Goal: Task Accomplishment & Management: Manage account settings

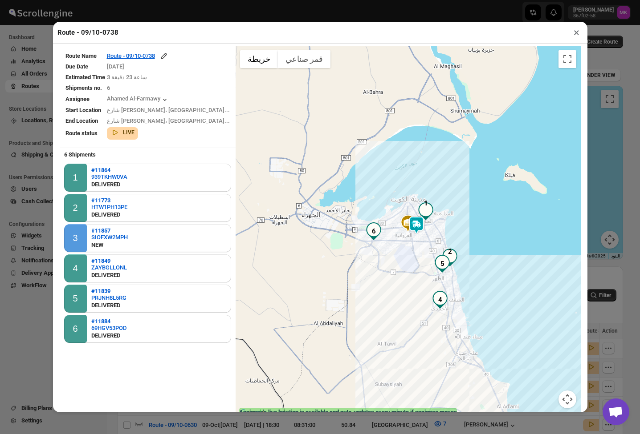
click at [577, 36] on button "×" at bounding box center [576, 32] width 13 height 12
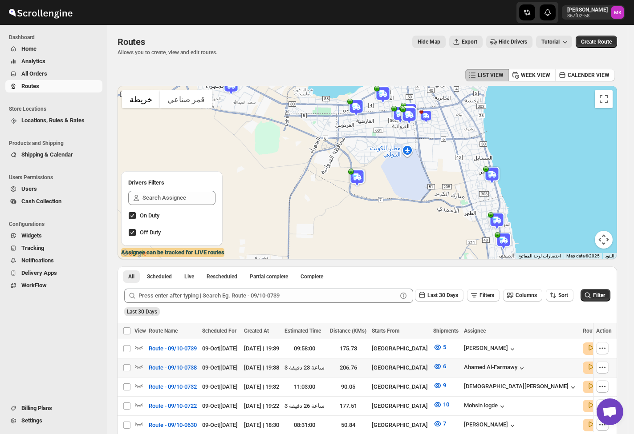
click at [32, 76] on span "All Orders" at bounding box center [34, 73] width 26 height 7
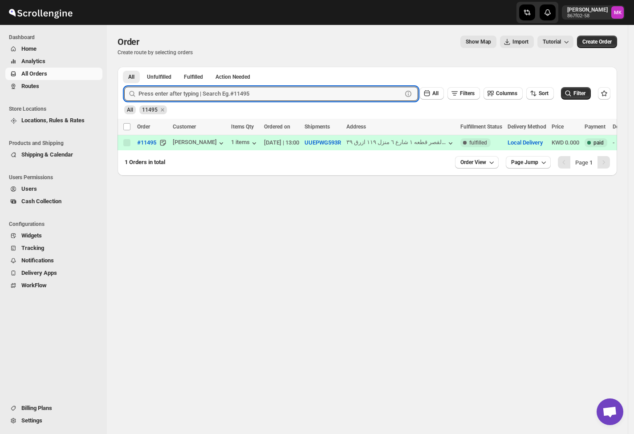
click at [168, 95] on input "text" at bounding box center [269, 94] width 263 height 14
paste input "11921"
type input "11921"
click at [124, 67] on button "Submit" at bounding box center [136, 71] width 25 height 9
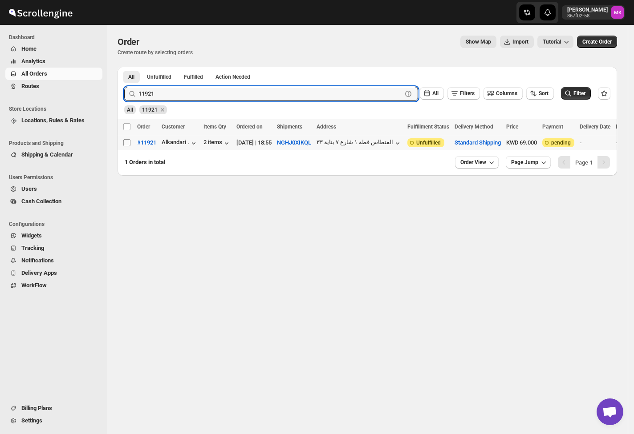
click at [123, 147] on span at bounding box center [127, 143] width 8 height 8
click at [123, 146] on input "Select order" at bounding box center [126, 142] width 7 height 7
checkbox input "false"
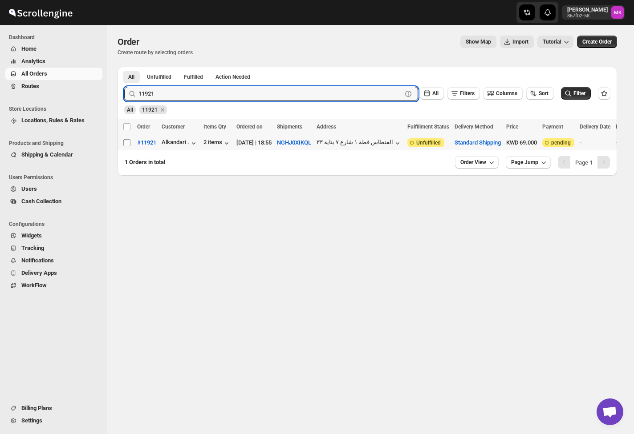
checkbox input "false"
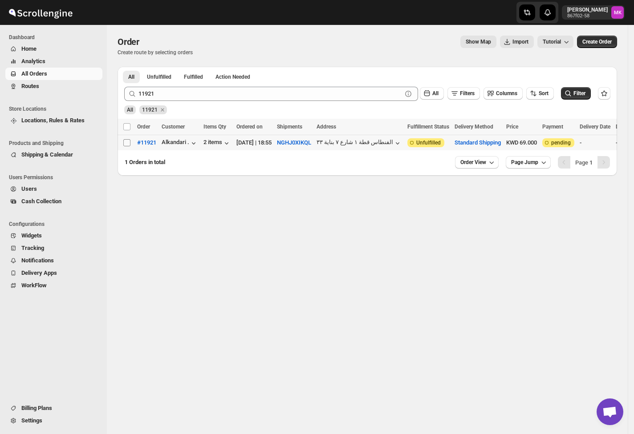
click at [129, 144] on input "Select order" at bounding box center [126, 142] width 7 height 7
checkbox input "true"
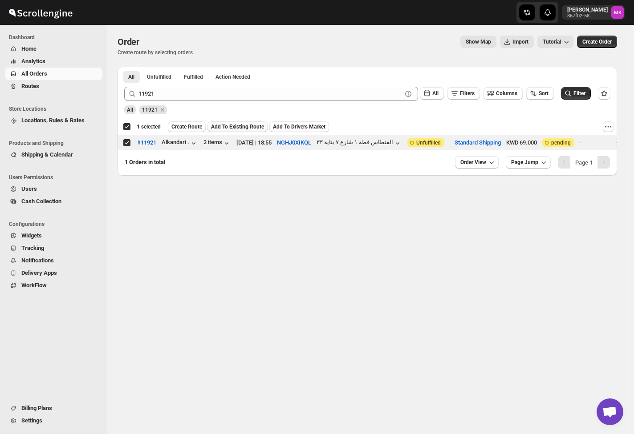
click at [222, 127] on span "Add To Existing Route" at bounding box center [237, 126] width 53 height 7
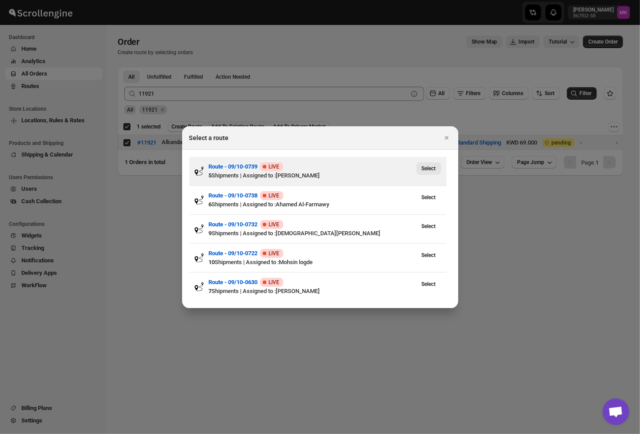
click at [426, 171] on span "Select" at bounding box center [428, 168] width 14 height 7
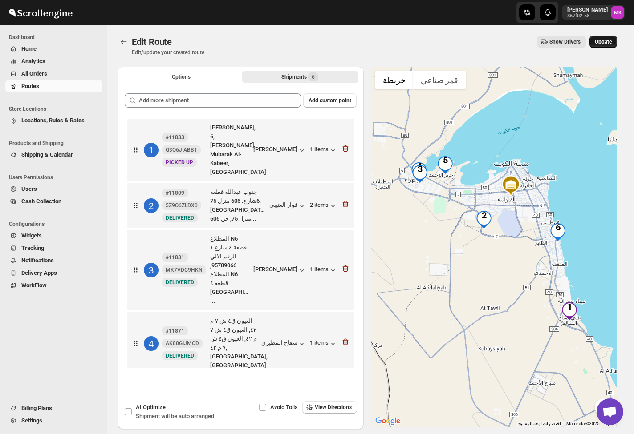
click at [602, 40] on span "Update" at bounding box center [603, 41] width 17 height 7
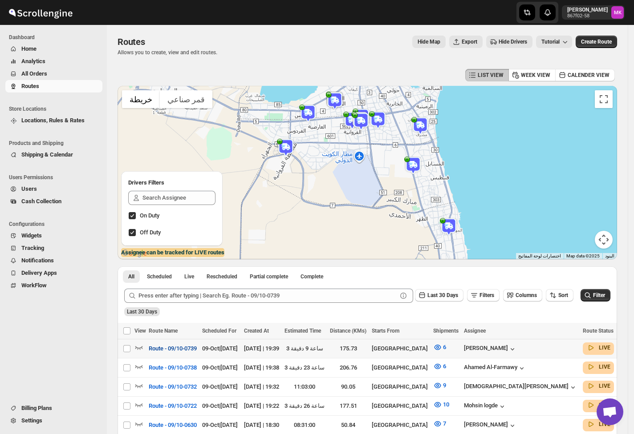
click at [154, 344] on span "Route - 09/10-0739" at bounding box center [173, 348] width 48 height 9
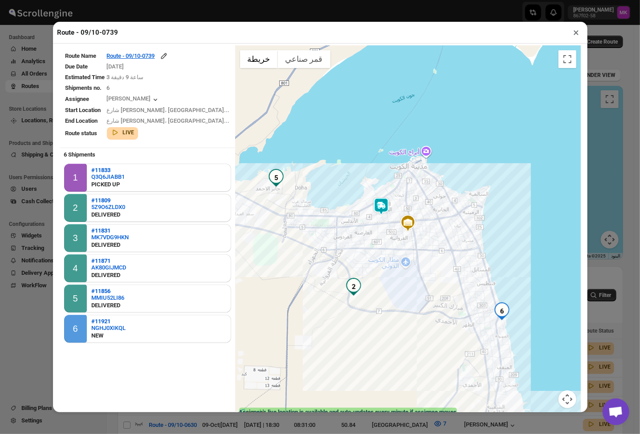
click at [576, 36] on button "×" at bounding box center [576, 32] width 13 height 12
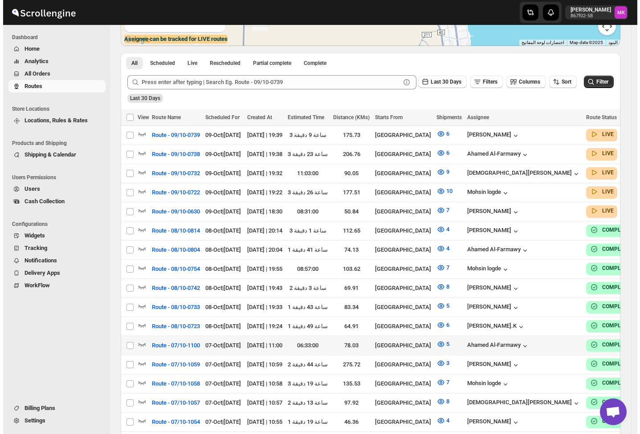
scroll to position [237, 0]
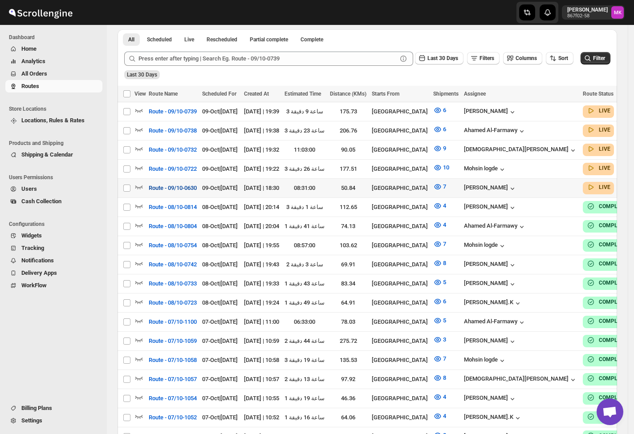
click at [176, 186] on span "Route - 09/10-0630" at bounding box center [173, 188] width 48 height 9
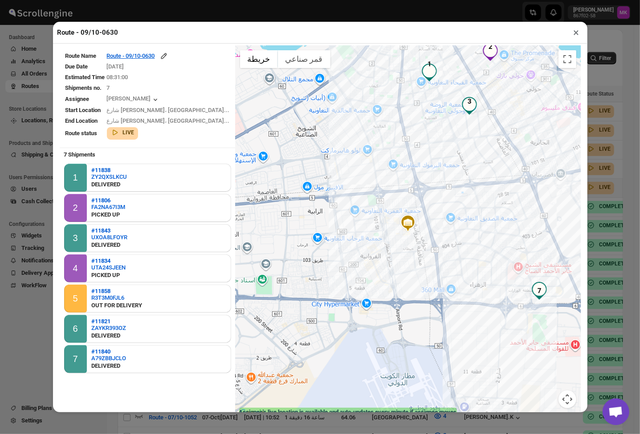
click at [154, 52] on table "Route Name Route - 09/10-0630 Due Date [DATE] Estimated Time 08:31:00 Shipments…" at bounding box center [148, 96] width 176 height 100
click at [166, 57] on div "Route - 09/10-0630" at bounding box center [137, 56] width 61 height 9
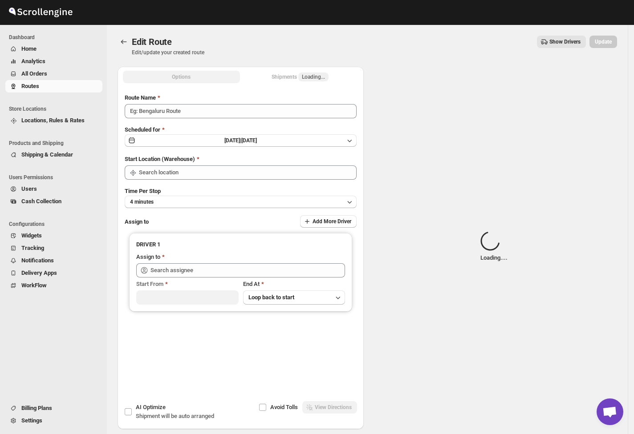
type input "Route - 09/10-0630"
type input "[GEOGRAPHIC_DATA]"
type input "[PERSON_NAME] ([EMAIL_ADDRESS][DOMAIN_NAME])"
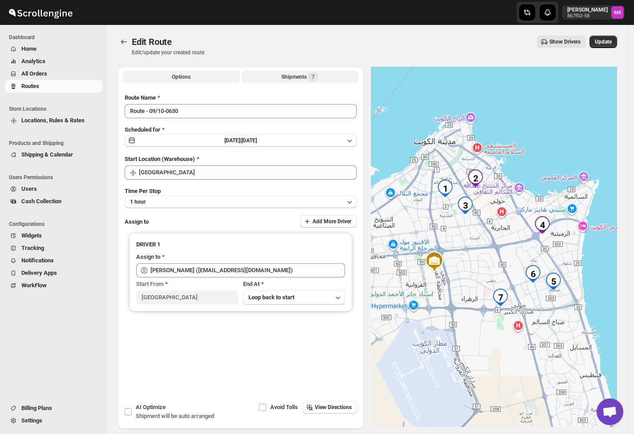
click at [295, 72] on button "Shipments 7" at bounding box center [300, 77] width 117 height 12
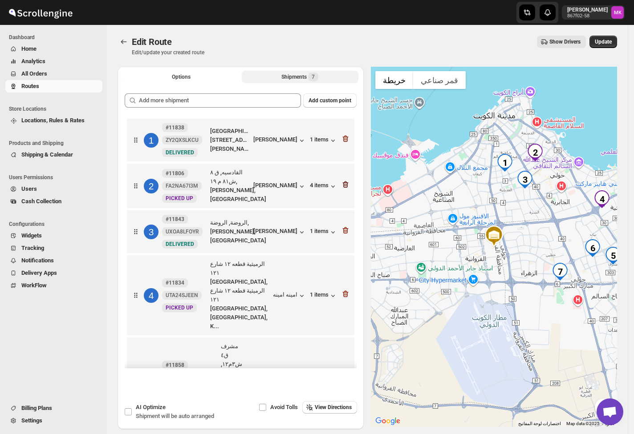
click at [341, 189] on icon "button" at bounding box center [345, 184] width 9 height 9
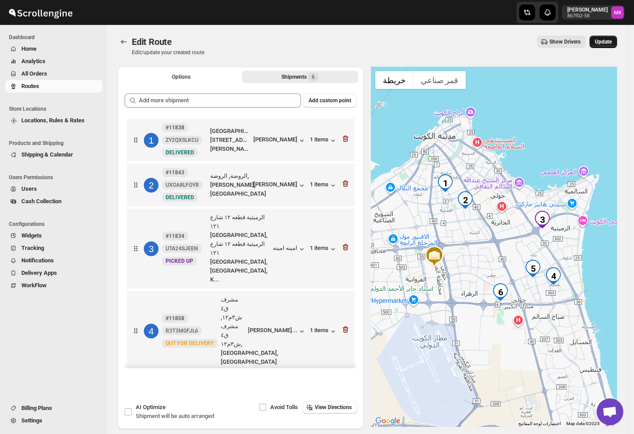
click at [610, 47] on button "Update" at bounding box center [603, 42] width 28 height 12
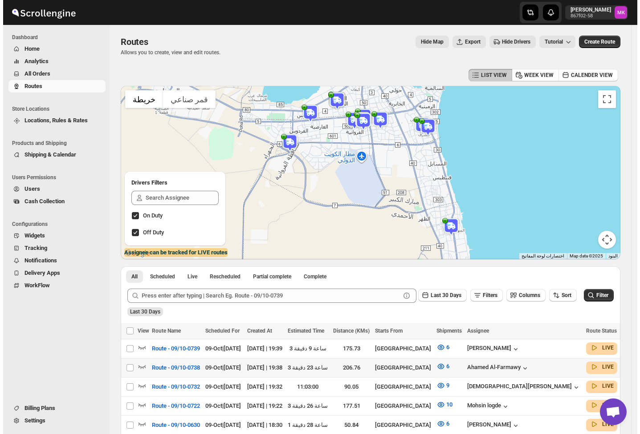
scroll to position [59, 0]
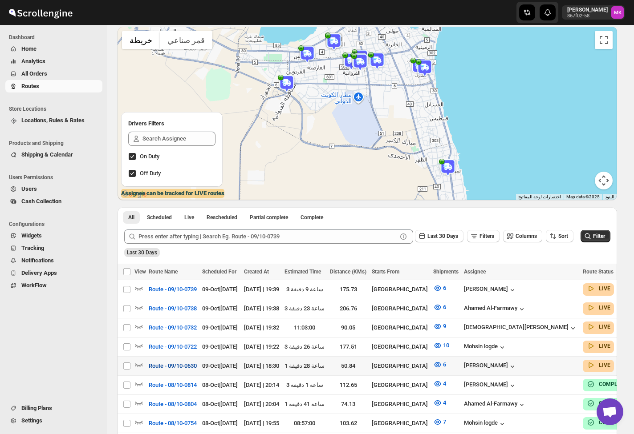
click at [184, 362] on span "Route - 09/10-0630" at bounding box center [173, 366] width 48 height 9
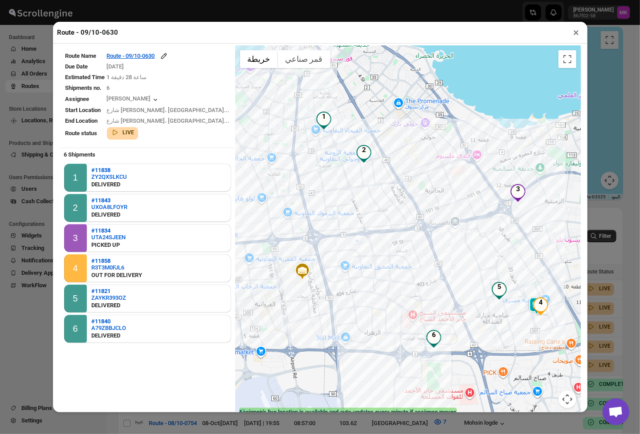
drag, startPoint x: 571, startPoint y: 29, endPoint x: 563, endPoint y: 66, distance: 38.4
click at [571, 29] on button "×" at bounding box center [576, 32] width 13 height 12
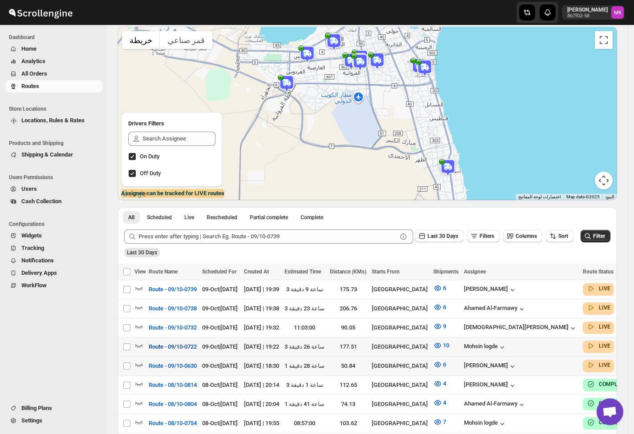
click at [181, 348] on span "Route - 09/10-0722" at bounding box center [173, 347] width 48 height 9
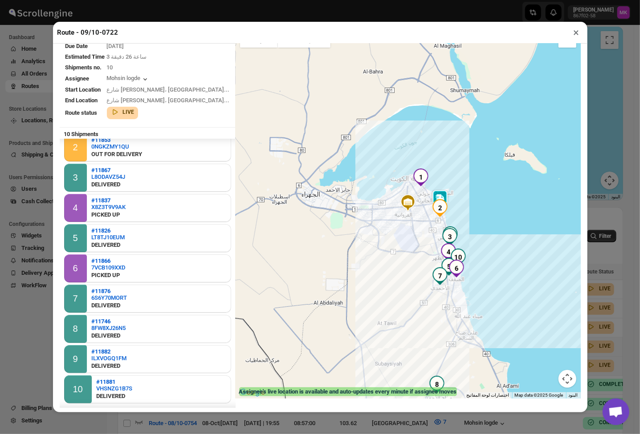
scroll to position [0, 0]
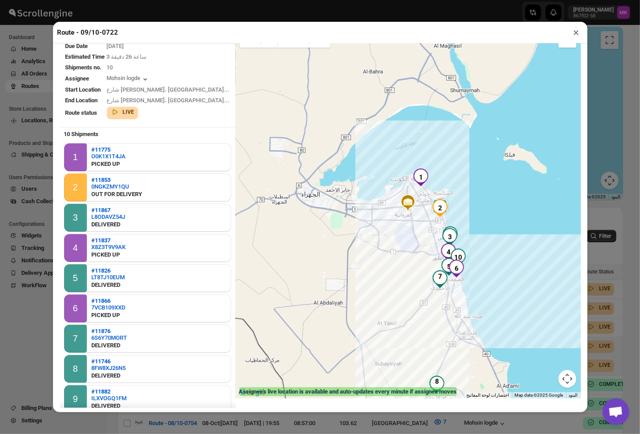
click at [593, 131] on div "Route - 09/10-0722 × Route Name Route - 09/10-0722 Due Date [DATE] Estimated Ti…" at bounding box center [320, 217] width 640 height 434
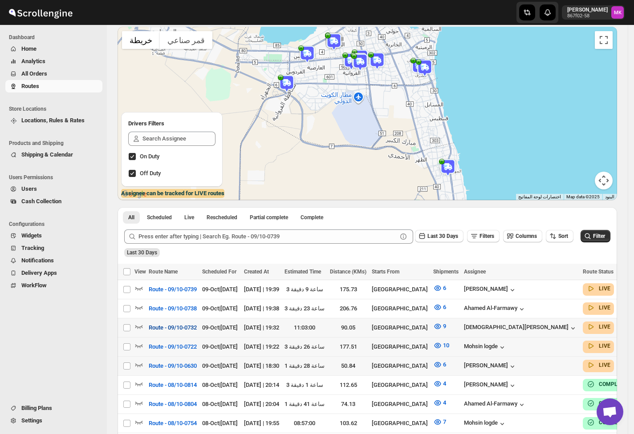
click at [182, 325] on span "Route - 09/10-0732" at bounding box center [173, 328] width 48 height 9
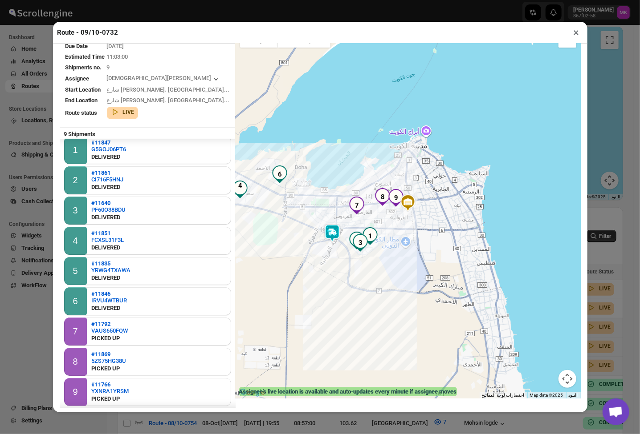
scroll to position [11, 0]
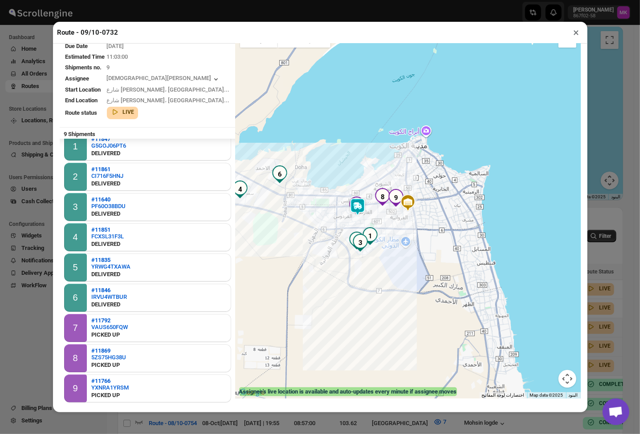
click at [570, 34] on button "×" at bounding box center [576, 32] width 13 height 12
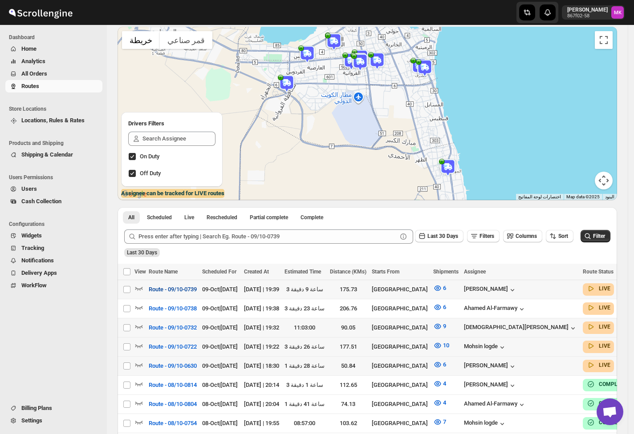
click at [175, 285] on span "Route - 09/10-0739" at bounding box center [173, 289] width 48 height 9
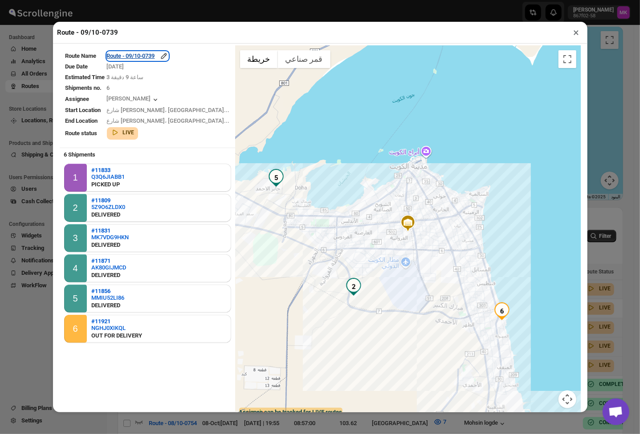
click at [154, 57] on div "Route - 09/10-0739" at bounding box center [137, 56] width 61 height 9
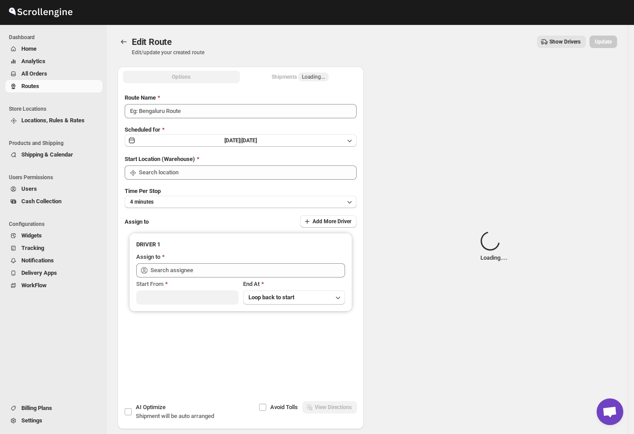
click at [306, 78] on span "Loading..." at bounding box center [313, 76] width 23 height 7
click at [291, 73] on div "Shipments Loading..." at bounding box center [299, 77] width 57 height 9
type input "Route - 09/10-0739"
type input "[GEOGRAPHIC_DATA]"
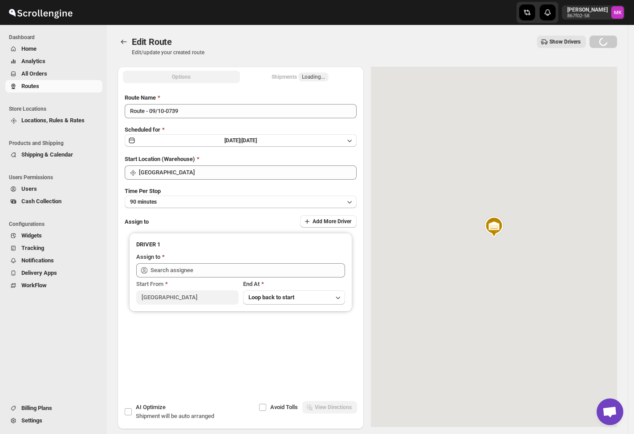
type input "[PERSON_NAME] ([EMAIL_ADDRESS][DOMAIN_NAME])"
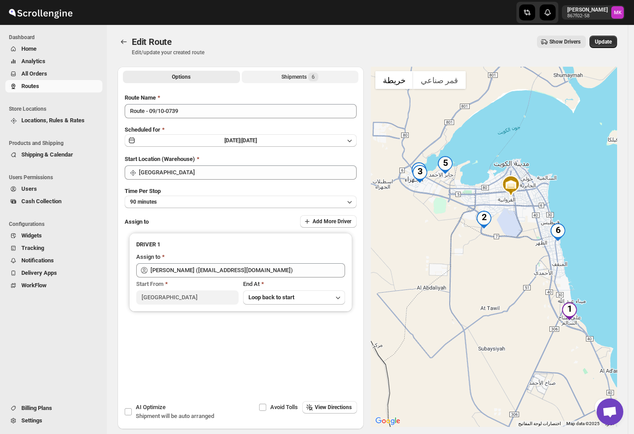
click at [298, 79] on div "Shipments 6" at bounding box center [299, 77] width 37 height 9
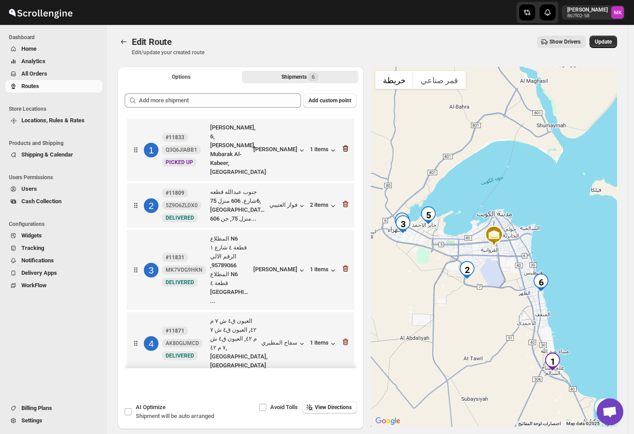
click at [344, 144] on icon "button" at bounding box center [345, 148] width 9 height 9
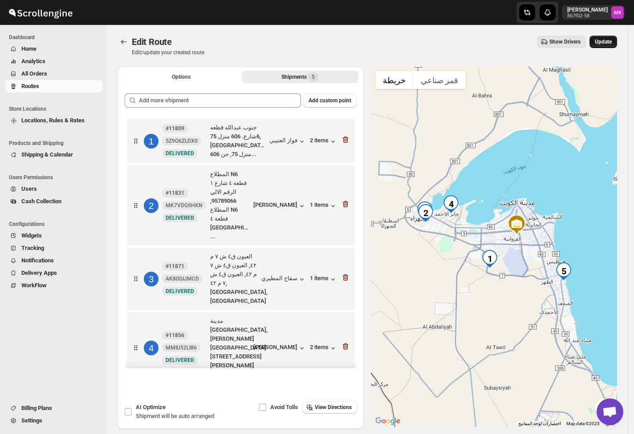
click at [606, 43] on span "Update" at bounding box center [603, 41] width 17 height 7
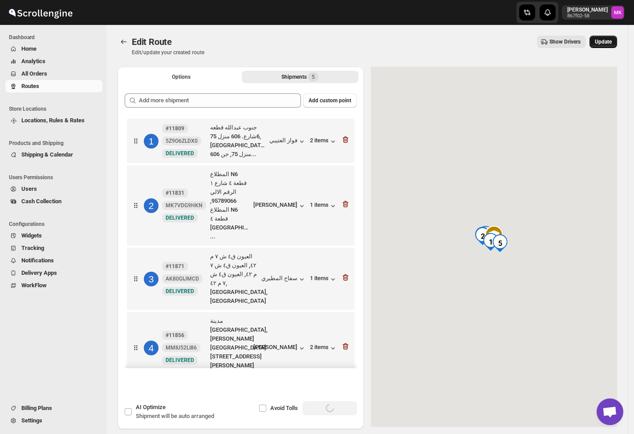
click at [612, 45] on span "Update" at bounding box center [603, 41] width 17 height 7
